Goal: Obtain resource: Obtain resource

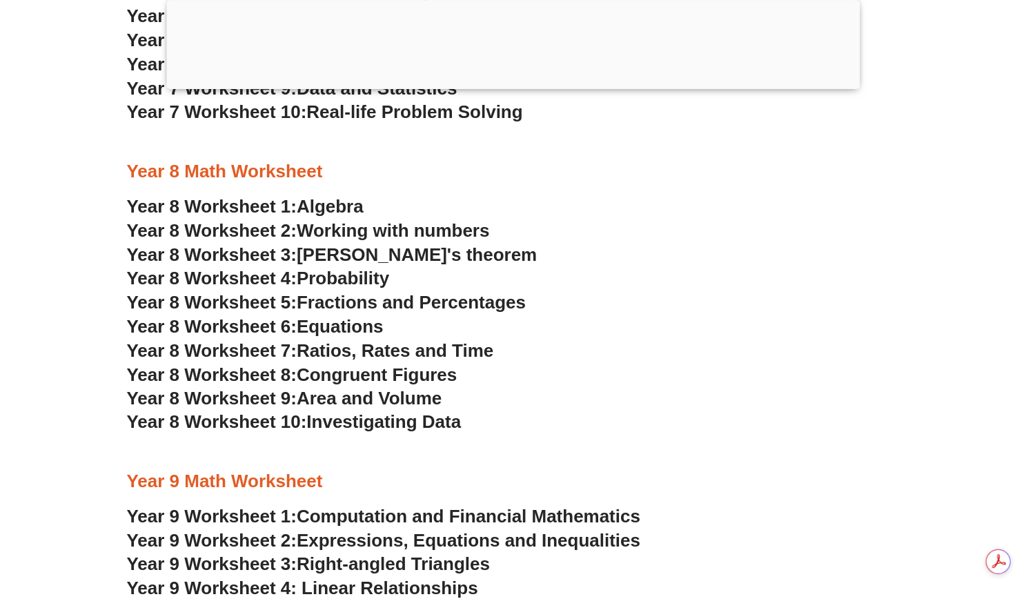
scroll to position [4200, 0]
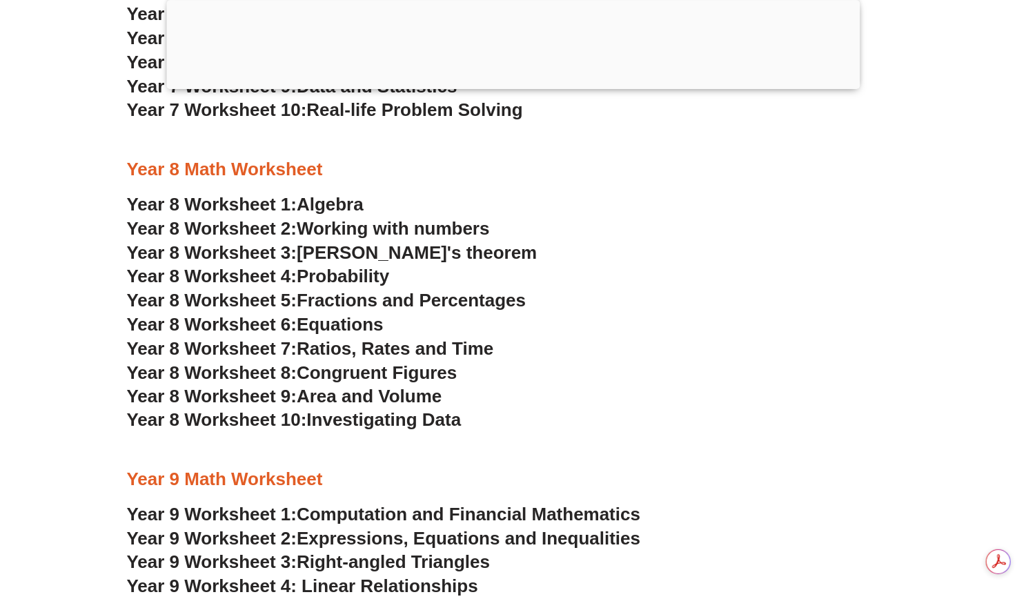
click at [281, 227] on span "Year 8 Worksheet 2:" at bounding box center [212, 228] width 170 height 21
click at [364, 271] on span "Probability" at bounding box center [343, 276] width 92 height 21
click at [380, 349] on span "Ratios, Rates and Time" at bounding box center [395, 348] width 197 height 21
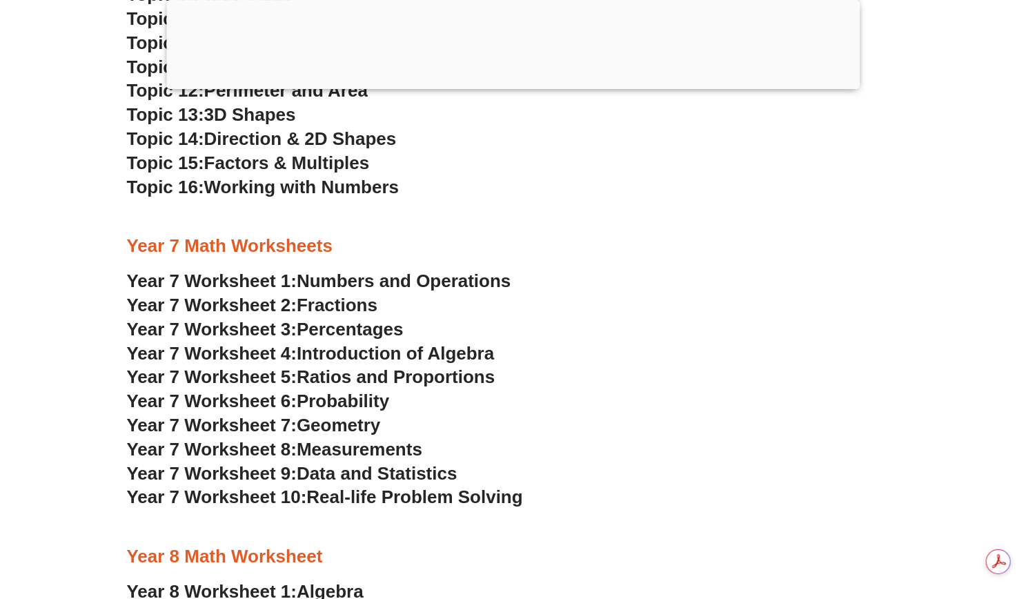
click at [352, 450] on span "Measurements" at bounding box center [360, 449] width 126 height 21
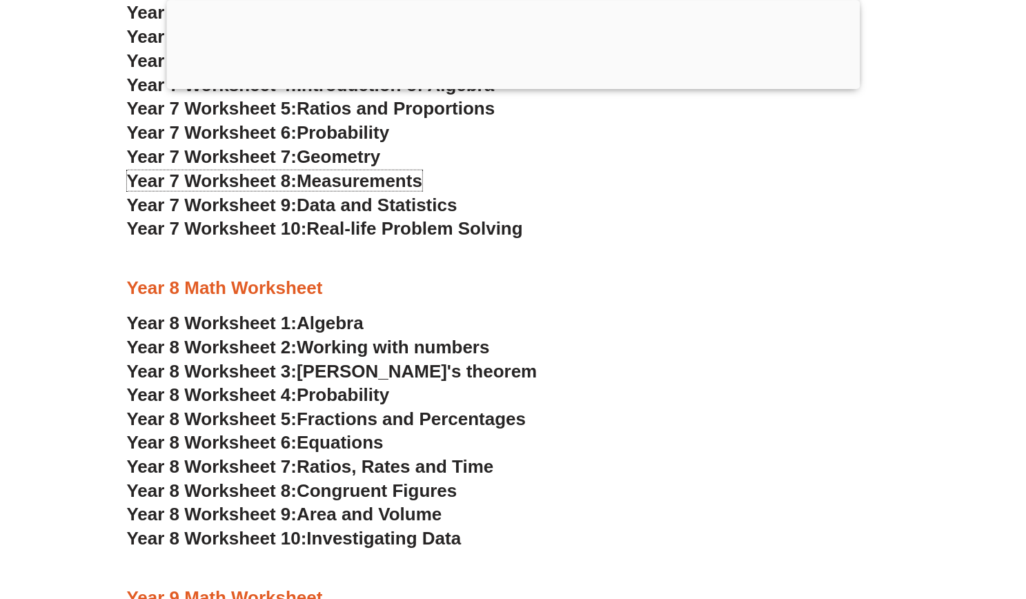
scroll to position [4200, 0]
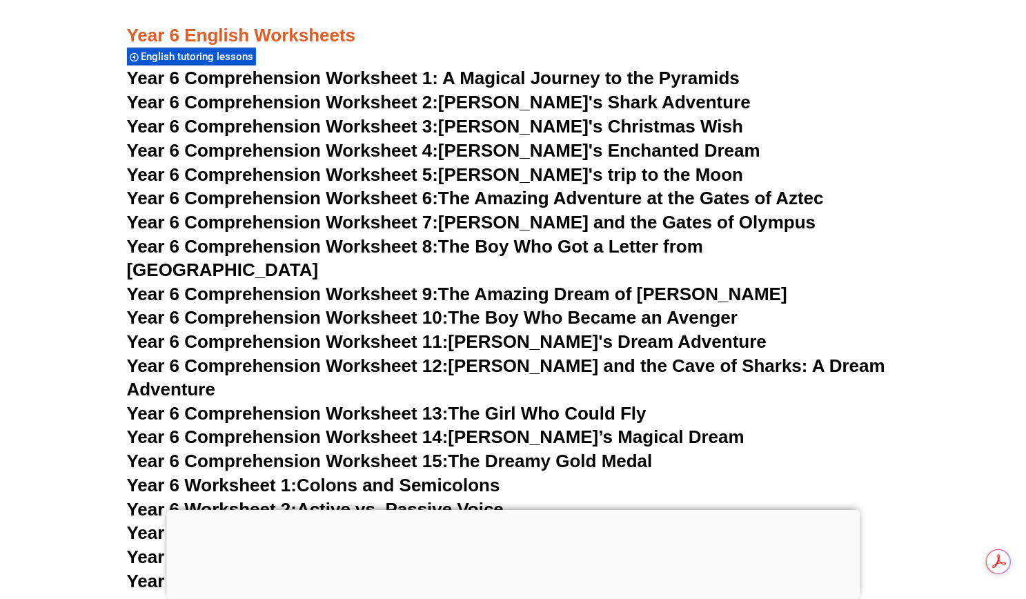
click at [476, 79] on span "Year 6 Comprehension Worksheet 1: A Magical Journey to the Pyramids" at bounding box center [433, 78] width 613 height 21
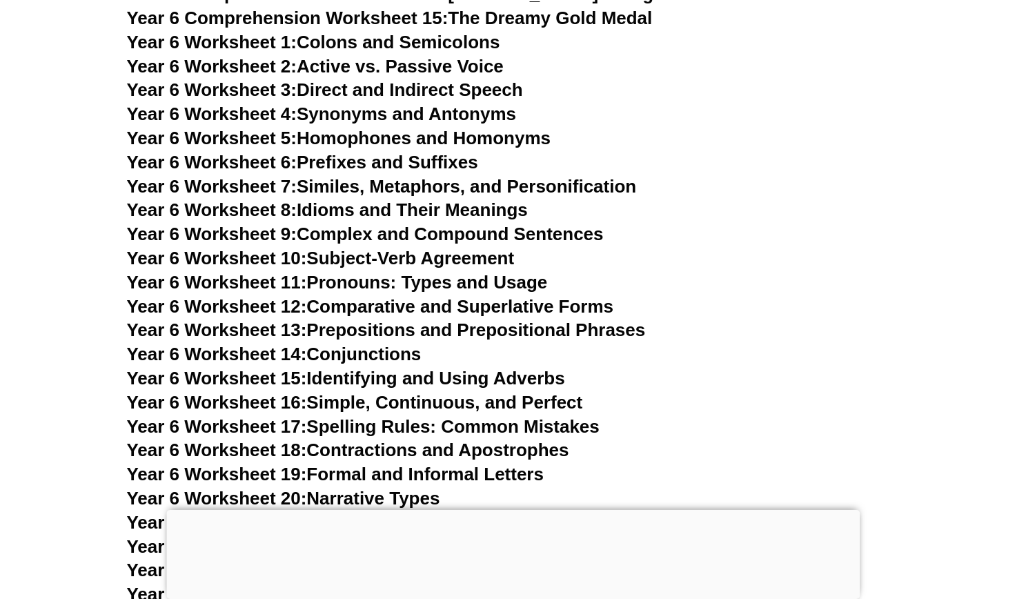
scroll to position [8161, 0]
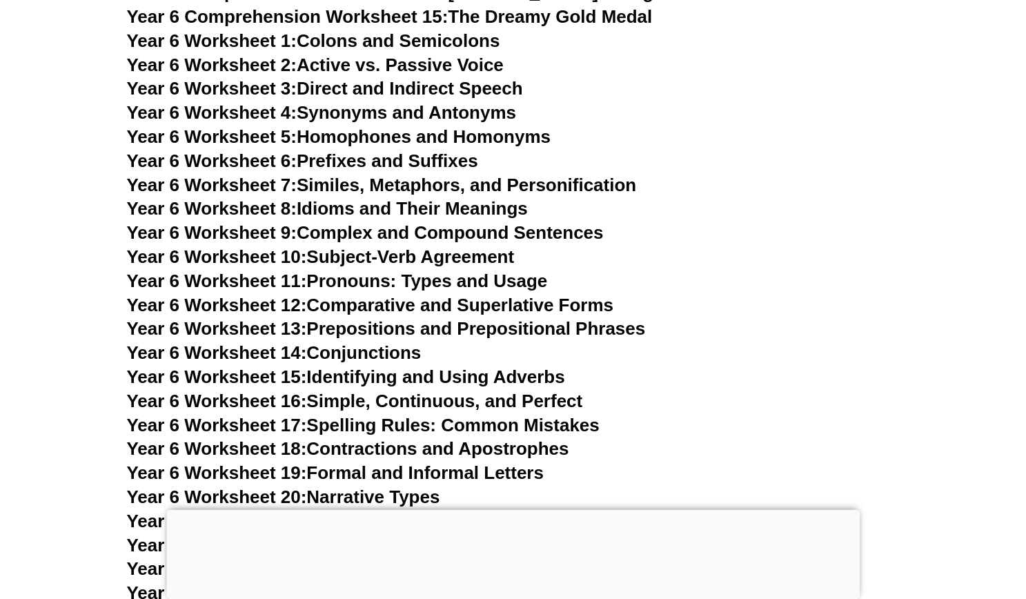
click at [569, 174] on link "Year 6 Worksheet 7: Similes, Metaphors, and Personification" at bounding box center [382, 184] width 510 height 21
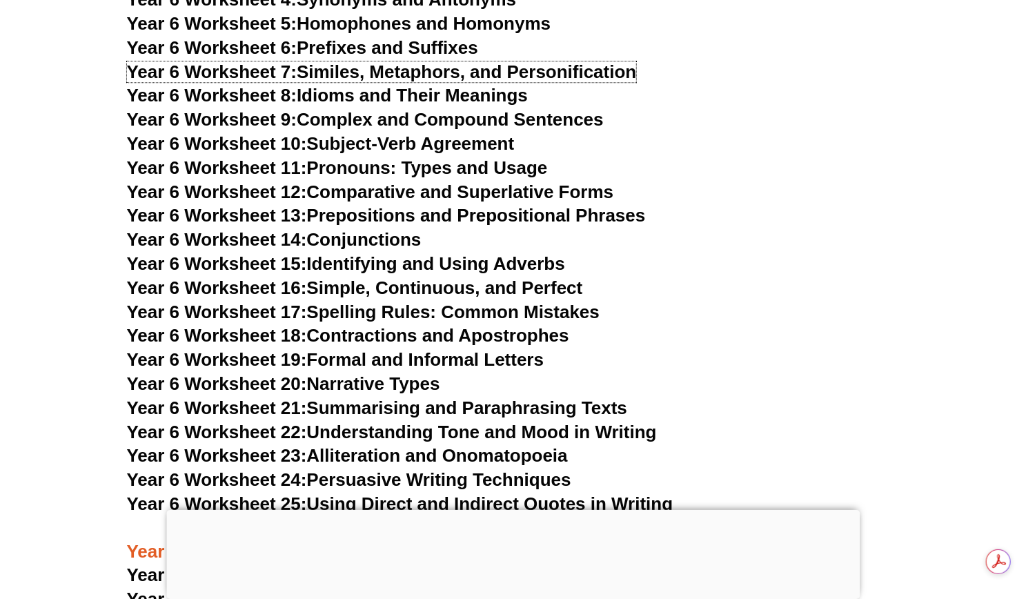
scroll to position [0, 0]
click at [374, 421] on link "Year 6 Worksheet 22: Understanding Tone and Mood in Writing" at bounding box center [392, 431] width 530 height 21
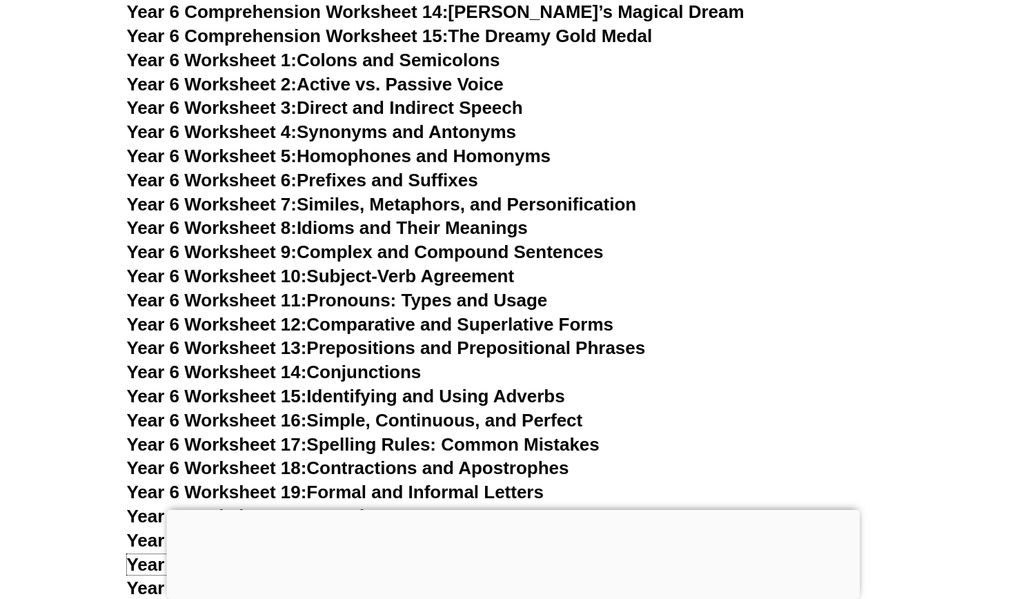
scroll to position [8139, 0]
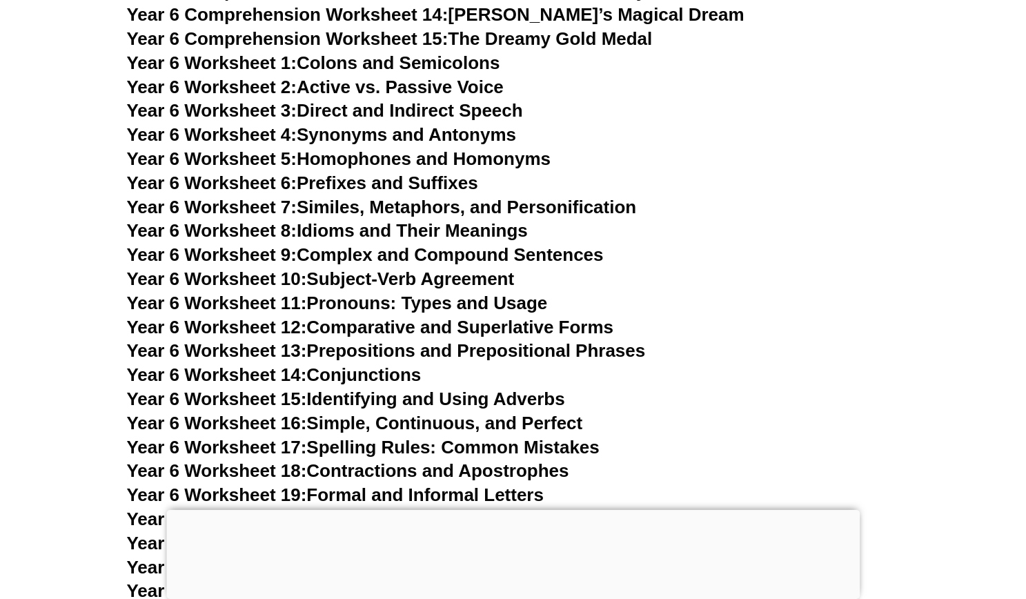
click at [254, 220] on span "Year 6 Worksheet 8:" at bounding box center [212, 230] width 170 height 21
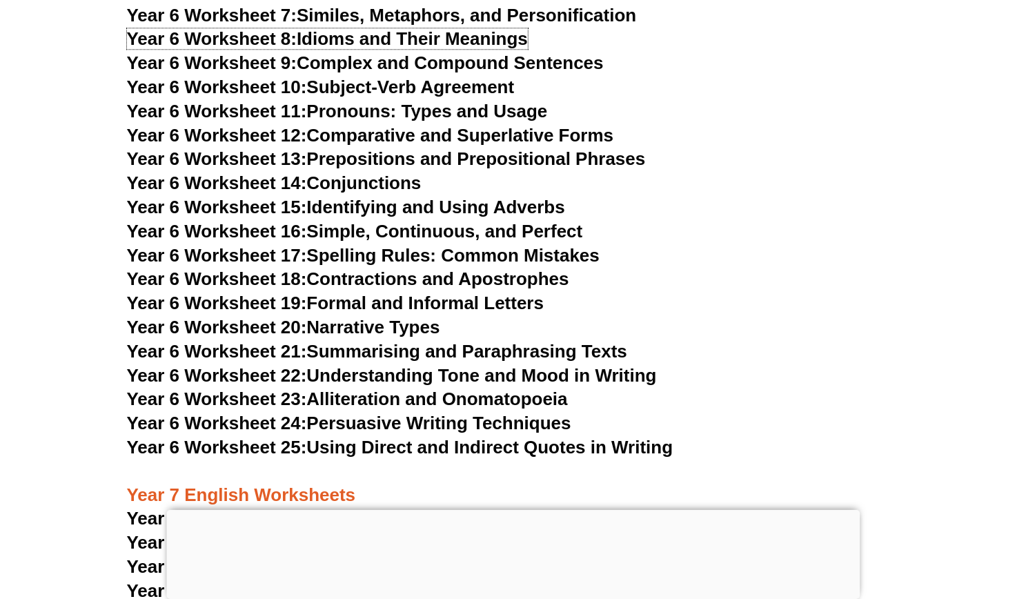
scroll to position [8333, 0]
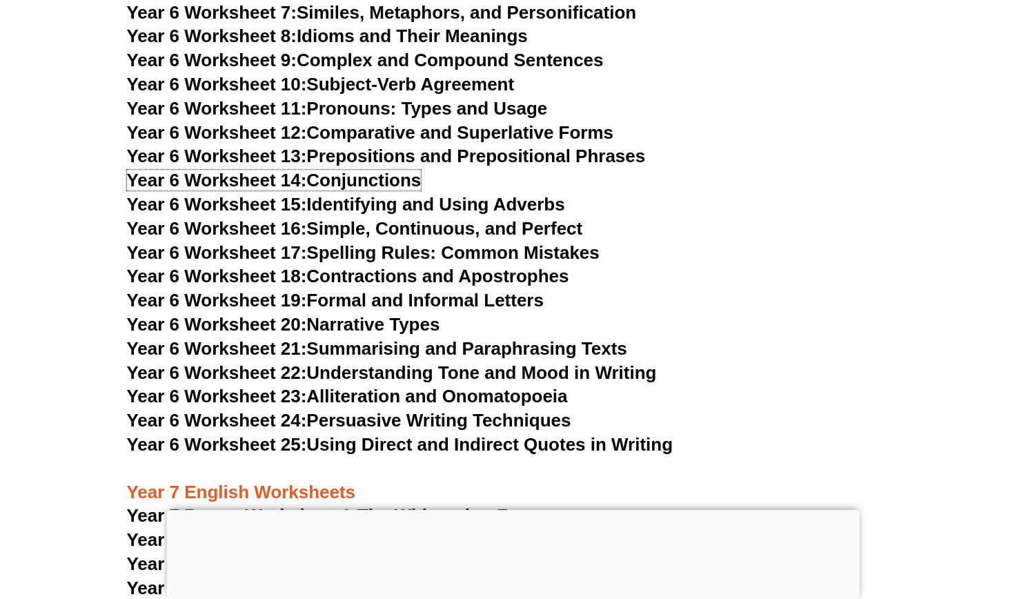
click at [226, 170] on span "Year 6 Worksheet 14:" at bounding box center [217, 180] width 180 height 21
click at [245, 386] on span "Year 6 Worksheet 23:" at bounding box center [217, 396] width 180 height 21
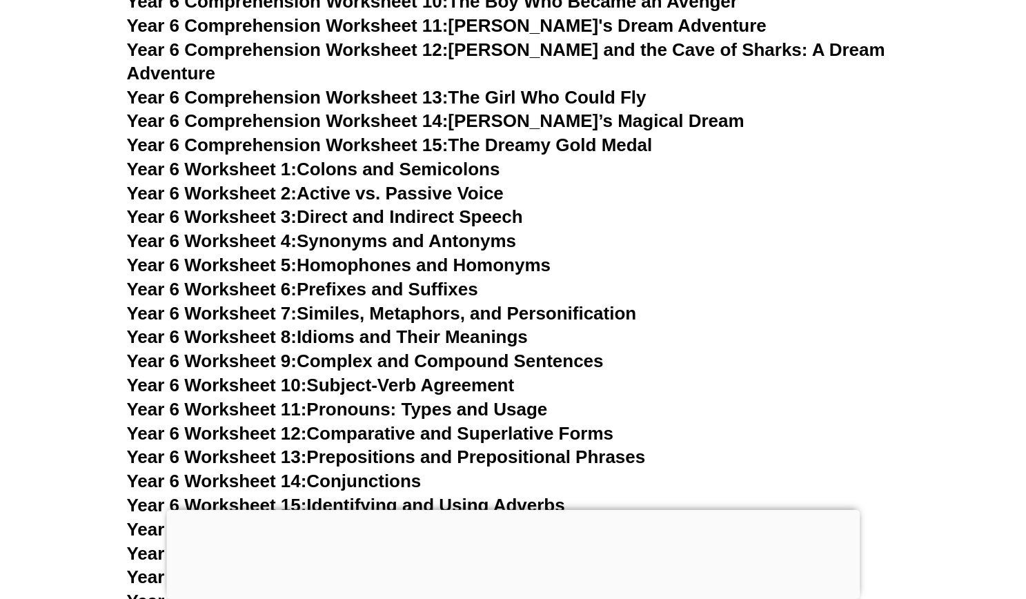
scroll to position [8027, 0]
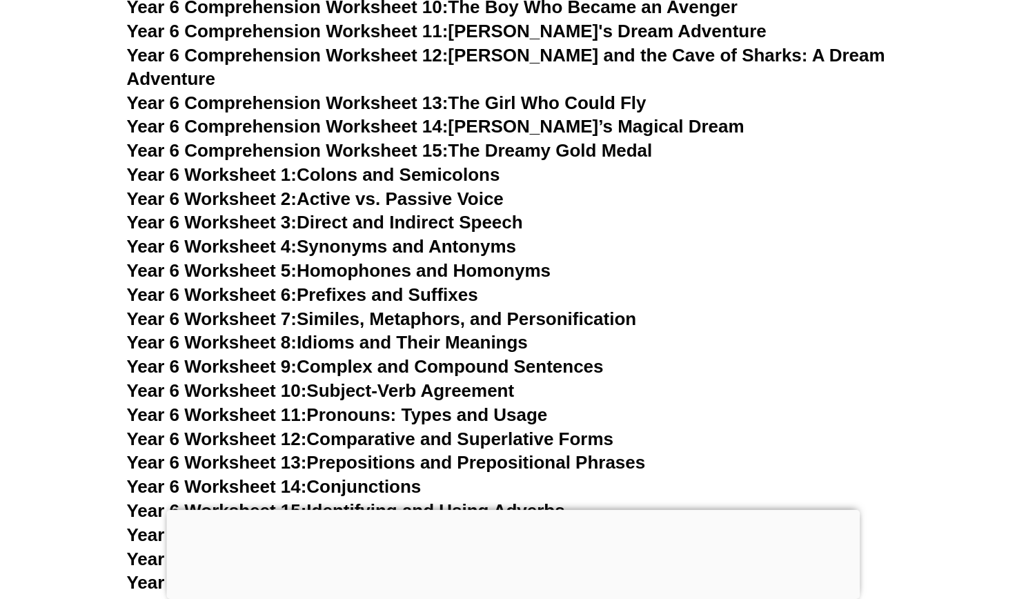
click at [231, 236] on span "Year 6 Worksheet 4:" at bounding box center [212, 246] width 170 height 21
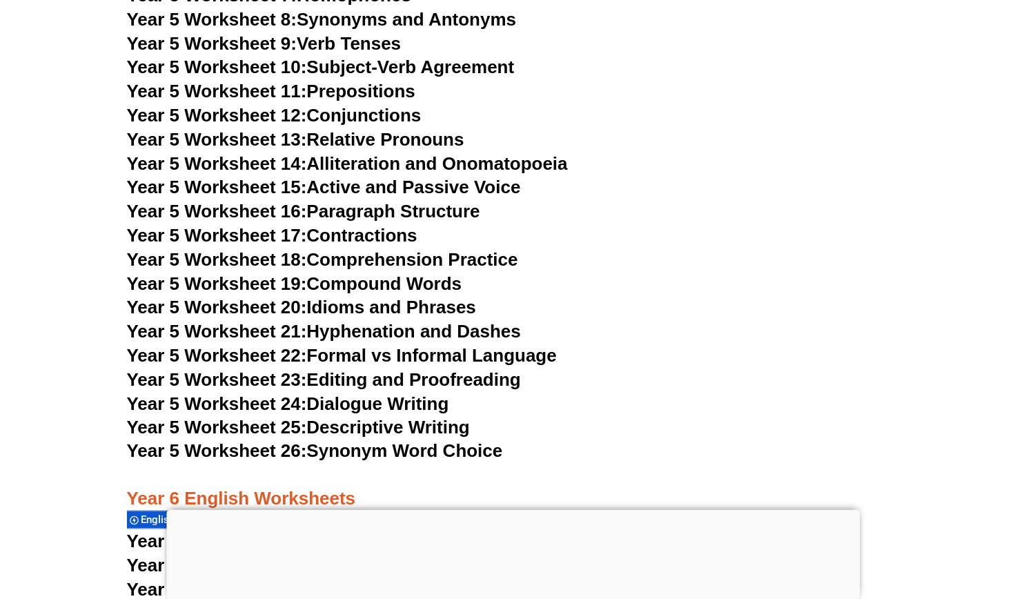
scroll to position [7254, 0]
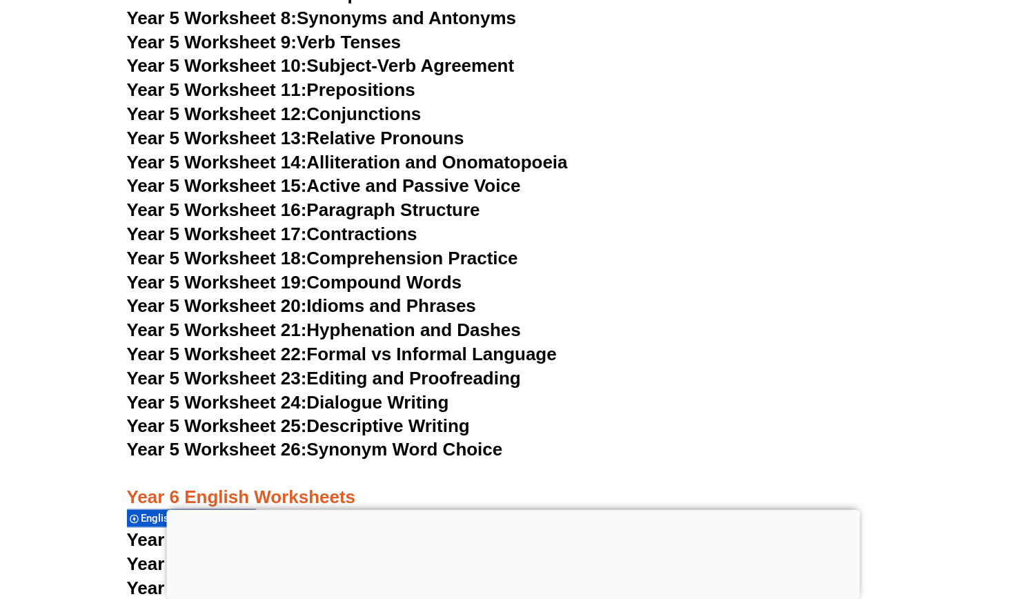
click at [526, 350] on link "Year 5 Worksheet 22: Formal vs Informal Language" at bounding box center [342, 353] width 430 height 21
click at [708, 223] on h3 "Year 5 Worksheet 17: Contractions" at bounding box center [513, 234] width 772 height 23
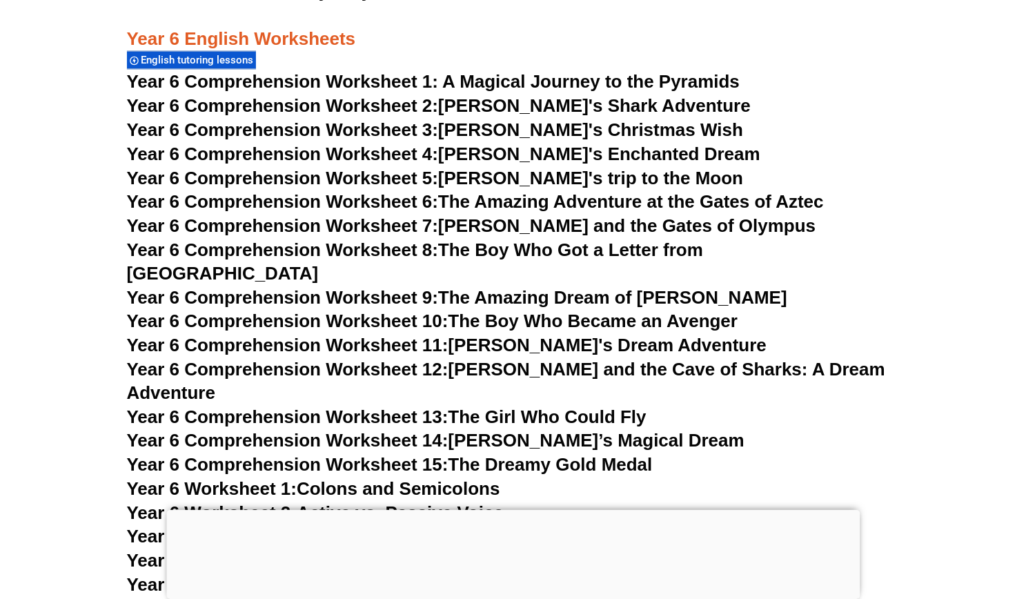
scroll to position [7716, 0]
